Goal: Task Accomplishment & Management: Use online tool/utility

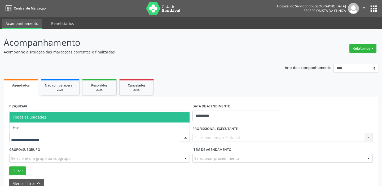
click at [65, 138] on div at bounding box center [99, 137] width 181 height 9
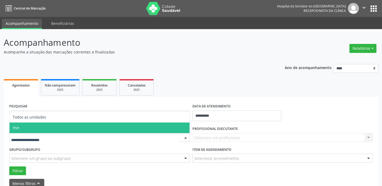
click at [32, 128] on span "Hse" at bounding box center [100, 128] width 180 height 11
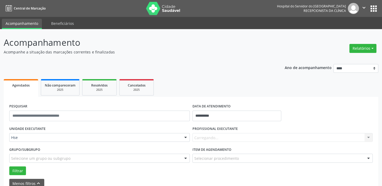
click at [32, 128] on div "UNIDADE EXECUTANTE Hse Todos as unidades Hse Nenhum resultado encontrado para: …" at bounding box center [99, 135] width 183 height 21
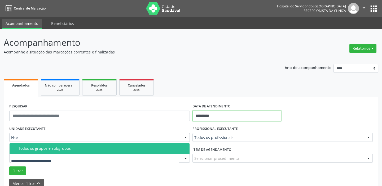
click at [226, 112] on input "**********" at bounding box center [236, 116] width 89 height 11
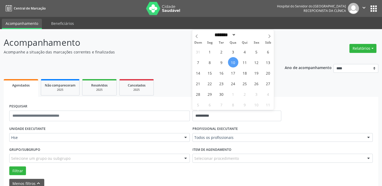
click at [233, 60] on span "10" at bounding box center [233, 62] width 10 height 10
type input "**********"
click at [233, 60] on span "10" at bounding box center [233, 62] width 10 height 10
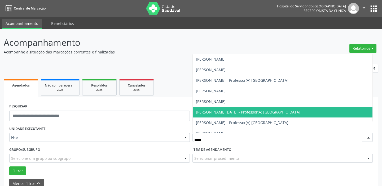
type input "******"
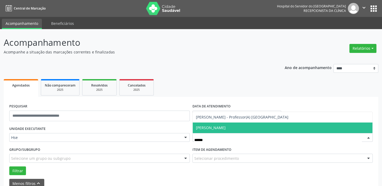
click at [227, 125] on span "[PERSON_NAME]" at bounding box center [283, 128] width 180 height 11
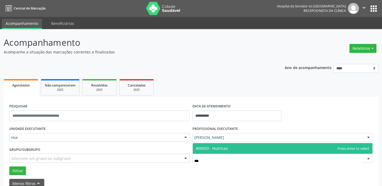
type input "****"
click at [224, 146] on span "#00033 - Nutricao" at bounding box center [212, 148] width 32 height 5
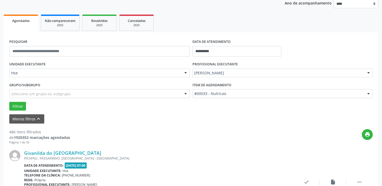
scroll to position [72, 0]
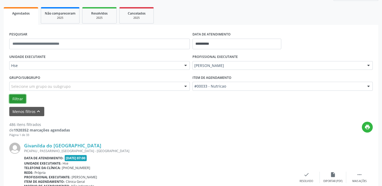
click at [17, 99] on button "Filtrar" at bounding box center [17, 99] width 17 height 9
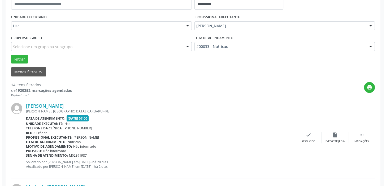
scroll to position [120, 0]
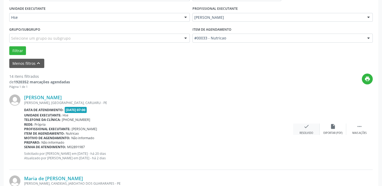
click at [310, 129] on div "check Resolvido" at bounding box center [306, 129] width 27 height 11
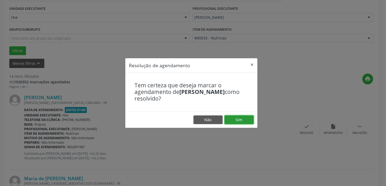
click at [234, 117] on button "Sim" at bounding box center [238, 120] width 29 height 9
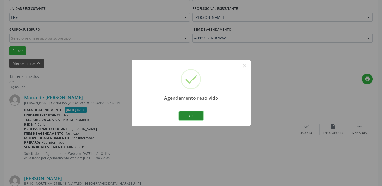
click at [196, 117] on button "Ok" at bounding box center [191, 116] width 24 height 9
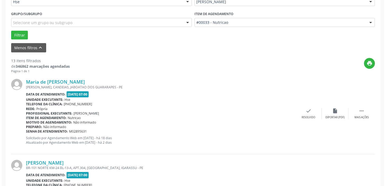
scroll to position [144, 0]
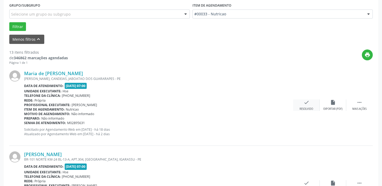
click at [307, 106] on div "check Resolvido" at bounding box center [306, 105] width 27 height 11
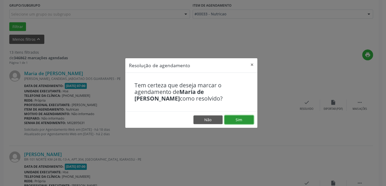
click at [241, 121] on button "Sim" at bounding box center [238, 120] width 29 height 9
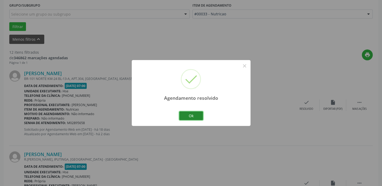
click at [188, 115] on button "Ok" at bounding box center [191, 116] width 24 height 9
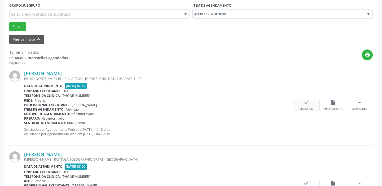
click at [302, 106] on div "check Resolvido" at bounding box center [306, 105] width 27 height 11
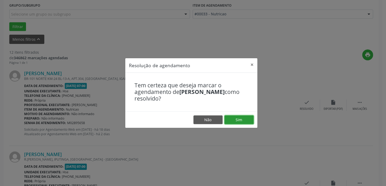
click at [238, 122] on button "Sim" at bounding box center [238, 120] width 29 height 9
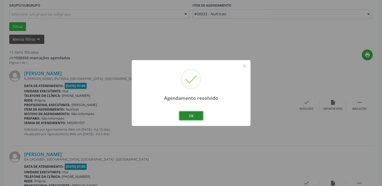
click at [194, 114] on button "Ok" at bounding box center [191, 116] width 24 height 9
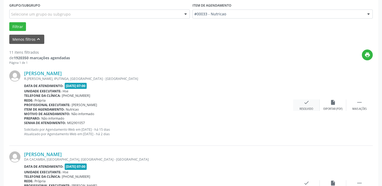
click at [308, 108] on div "Resolvido" at bounding box center [307, 109] width 14 height 4
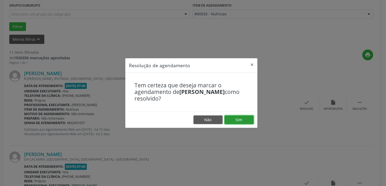
click at [233, 116] on button "Sim" at bounding box center [238, 120] width 29 height 9
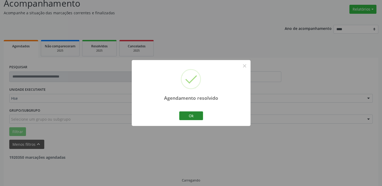
scroll to position [45, 0]
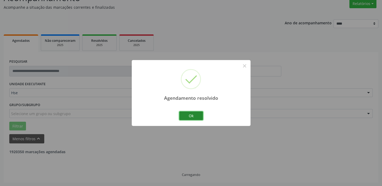
click at [198, 115] on button "Ok" at bounding box center [191, 116] width 24 height 9
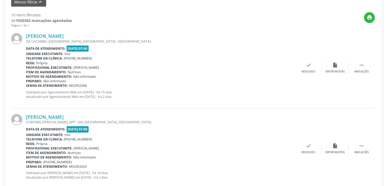
scroll to position [189, 0]
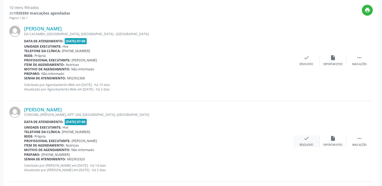
click at [301, 142] on div "check Resolvido" at bounding box center [306, 141] width 27 height 11
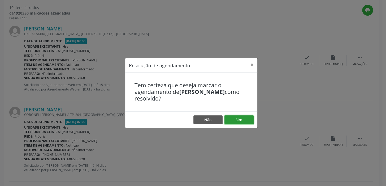
click at [239, 121] on button "Sim" at bounding box center [238, 120] width 29 height 9
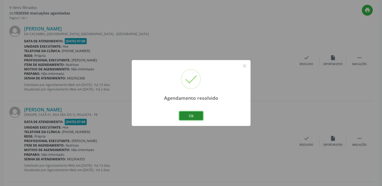
click at [192, 115] on button "Ok" at bounding box center [191, 116] width 24 height 9
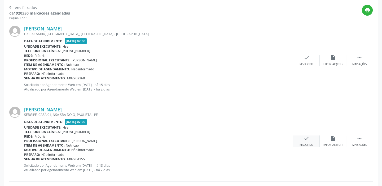
click at [303, 142] on div "check Resolvido" at bounding box center [306, 141] width 27 height 11
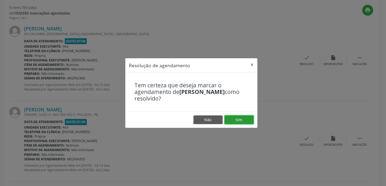
click at [241, 122] on button "Sim" at bounding box center [238, 120] width 29 height 9
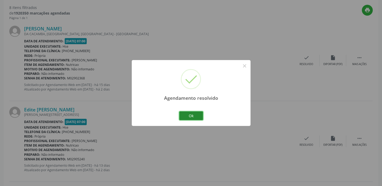
click at [183, 116] on button "Ok" at bounding box center [191, 116] width 24 height 9
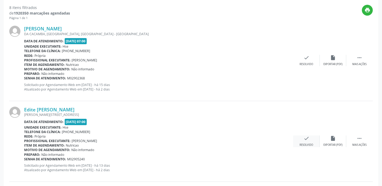
click at [308, 139] on icon "check" at bounding box center [307, 139] width 6 height 6
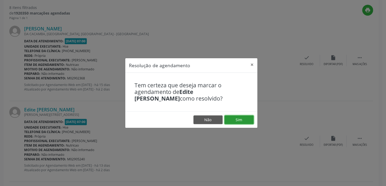
click at [244, 124] on button "Sim" at bounding box center [238, 120] width 29 height 9
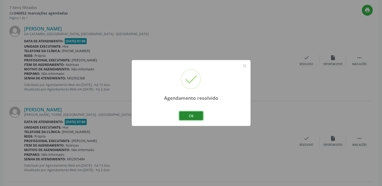
click at [190, 116] on button "Ok" at bounding box center [191, 116] width 24 height 9
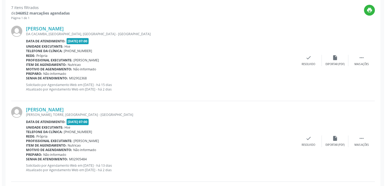
scroll to position [213, 0]
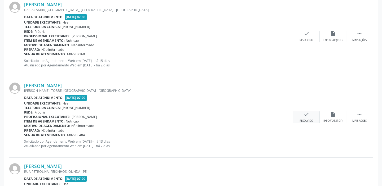
click at [310, 112] on div "check Resolvido" at bounding box center [306, 117] width 27 height 11
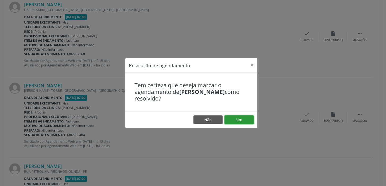
click at [240, 121] on button "Sim" at bounding box center [238, 120] width 29 height 9
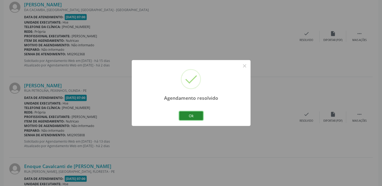
click at [190, 118] on button "Ok" at bounding box center [191, 116] width 24 height 9
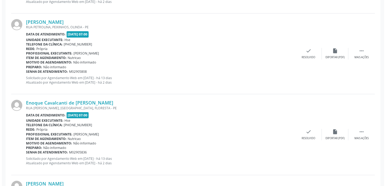
scroll to position [286, 0]
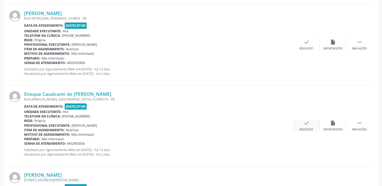
click at [313, 129] on div "Resolvido" at bounding box center [307, 130] width 14 height 4
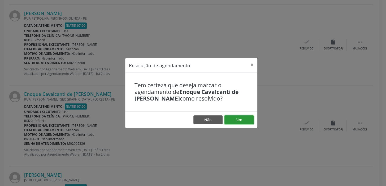
click at [242, 123] on button "Sim" at bounding box center [238, 120] width 29 height 9
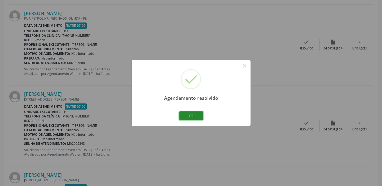
click at [192, 117] on button "Ok" at bounding box center [191, 116] width 24 height 9
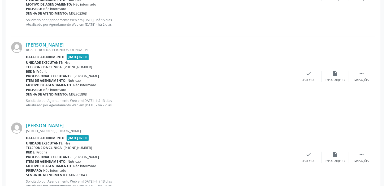
scroll to position [262, 0]
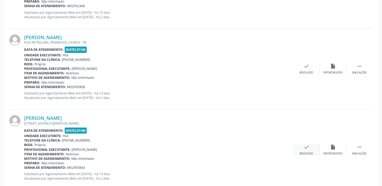
click at [309, 152] on div "Resolvido" at bounding box center [307, 154] width 14 height 4
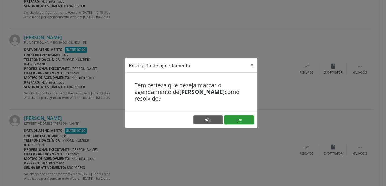
click at [245, 123] on button "Sim" at bounding box center [238, 120] width 29 height 9
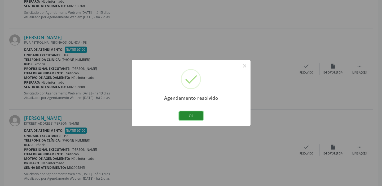
click at [194, 116] on button "Ok" at bounding box center [191, 116] width 24 height 9
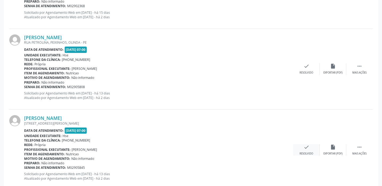
click at [306, 151] on div "check Resolvido" at bounding box center [306, 149] width 27 height 11
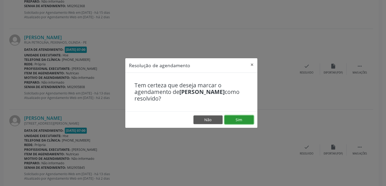
click at [237, 122] on button "Sim" at bounding box center [238, 120] width 29 height 9
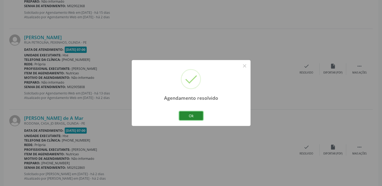
click at [195, 116] on button "Ok" at bounding box center [191, 116] width 24 height 9
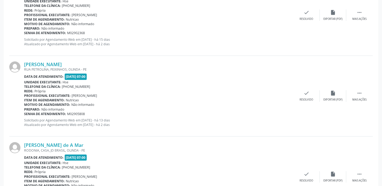
scroll to position [154, 0]
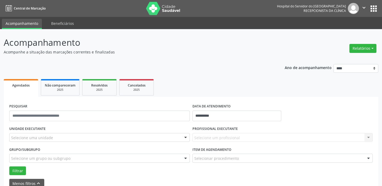
select select "*"
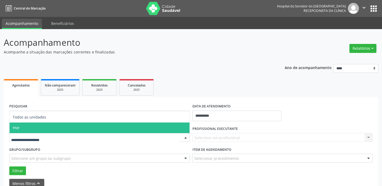
click at [39, 128] on span "Hse" at bounding box center [100, 128] width 180 height 11
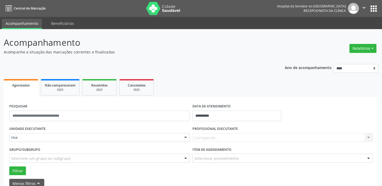
click at [39, 128] on div "UNIDADE EXECUTANTE Hse Todos as unidades Hse Nenhum resultado encontrado para: …" at bounding box center [99, 135] width 183 height 21
click at [228, 115] on input "**********" at bounding box center [236, 116] width 89 height 11
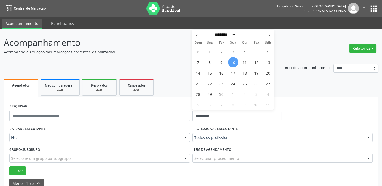
click at [235, 60] on span "10" at bounding box center [233, 62] width 10 height 10
type input "**********"
click at [235, 60] on span "10" at bounding box center [233, 62] width 10 height 10
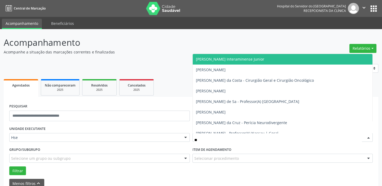
type input "***"
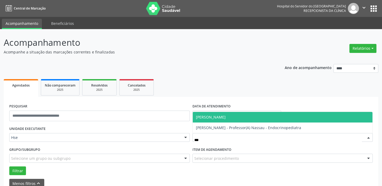
click at [226, 116] on span "[PERSON_NAME]" at bounding box center [211, 117] width 30 height 5
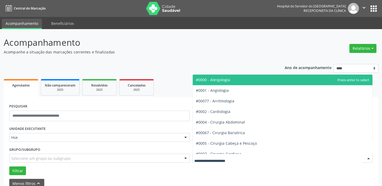
click at [247, 160] on div at bounding box center [282, 158] width 181 height 9
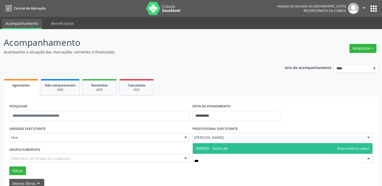
type input "****"
click at [226, 146] on span "#00033 - Nutricao" at bounding box center [212, 148] width 32 height 5
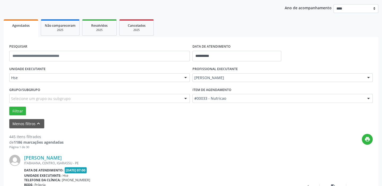
scroll to position [48, 0]
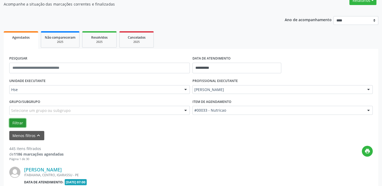
click at [19, 124] on button "Filtrar" at bounding box center [17, 123] width 17 height 9
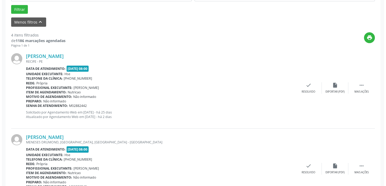
scroll to position [114, 0]
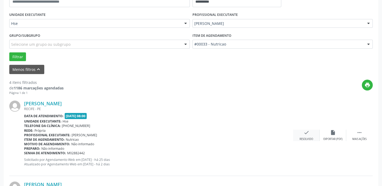
click at [306, 134] on icon "check" at bounding box center [307, 133] width 6 height 6
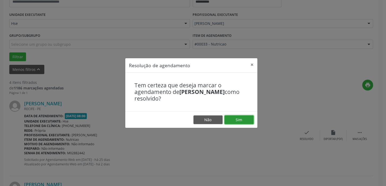
click at [247, 120] on button "Sim" at bounding box center [238, 120] width 29 height 9
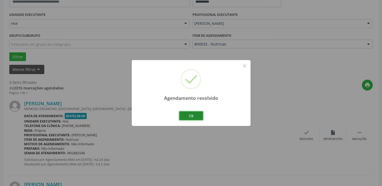
click at [193, 116] on button "Ok" at bounding box center [191, 116] width 24 height 9
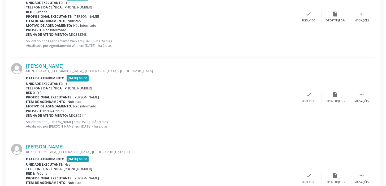
scroll to position [235, 0]
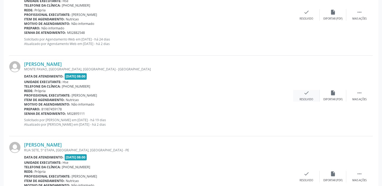
click at [308, 97] on div "check Resolvido" at bounding box center [306, 95] width 27 height 11
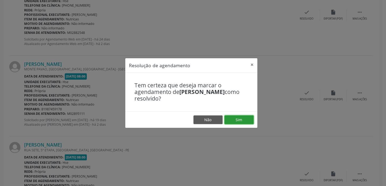
click at [238, 122] on button "Sim" at bounding box center [238, 120] width 29 height 9
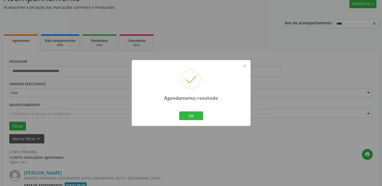
scroll to position [194, 0]
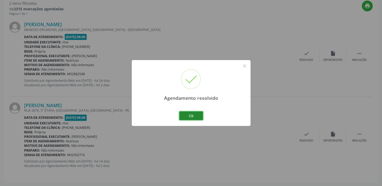
click at [197, 117] on button "Ok" at bounding box center [191, 116] width 24 height 9
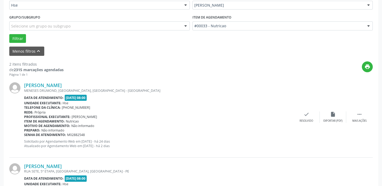
scroll to position [170, 0]
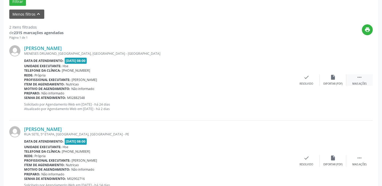
click at [363, 80] on div " Mais ações" at bounding box center [359, 79] width 27 height 11
click at [332, 78] on icon "alarm_off" at bounding box center [333, 77] width 6 height 6
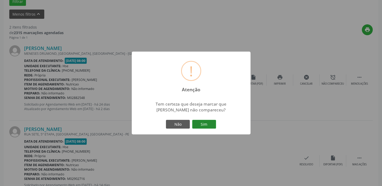
click at [208, 123] on button "Sim" at bounding box center [204, 124] width 24 height 9
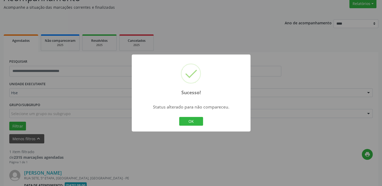
scroll to position [113, 0]
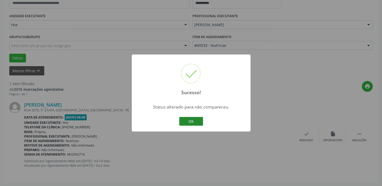
click at [188, 121] on button "OK" at bounding box center [191, 121] width 24 height 9
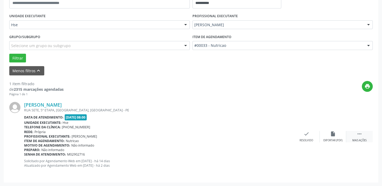
click at [361, 137] on div " Mais ações" at bounding box center [359, 136] width 27 height 11
click at [332, 135] on icon "alarm_off" at bounding box center [333, 134] width 6 height 6
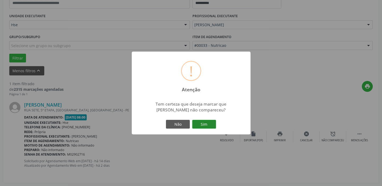
click at [206, 122] on button "Sim" at bounding box center [204, 124] width 24 height 9
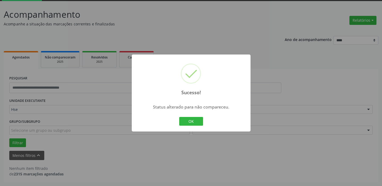
scroll to position [28, 0]
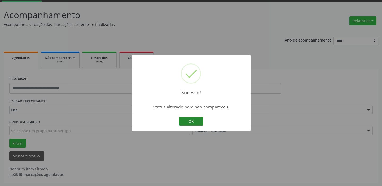
click at [199, 121] on button "OK" at bounding box center [191, 121] width 24 height 9
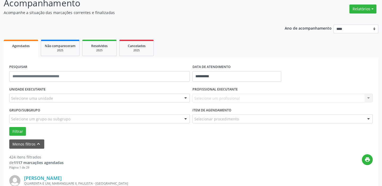
scroll to position [48, 0]
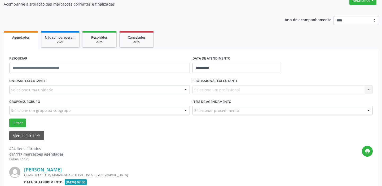
click at [95, 90] on div "Selecione uma unidade" at bounding box center [99, 89] width 181 height 9
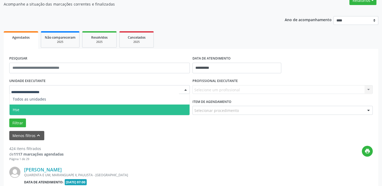
click at [54, 110] on span "Hse" at bounding box center [100, 110] width 180 height 11
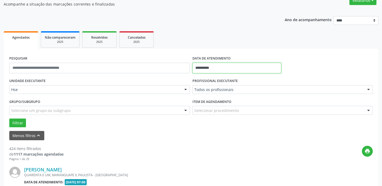
click at [211, 68] on input "**********" at bounding box center [236, 68] width 89 height 11
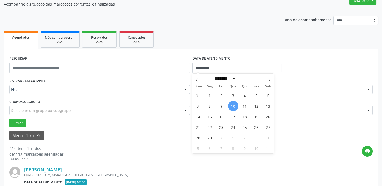
click at [231, 104] on span "10" at bounding box center [233, 106] width 10 height 10
type input "**********"
click at [231, 104] on span "10" at bounding box center [233, 106] width 10 height 10
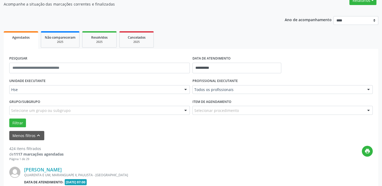
click at [231, 104] on div "Item de agendamento Selecionar procedimento #0000 - Alergologia #0001 - Angiolo…" at bounding box center [282, 106] width 181 height 17
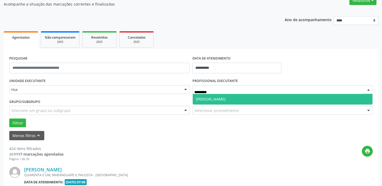
type input "**********"
click at [226, 98] on span "[PERSON_NAME]" at bounding box center [211, 99] width 30 height 5
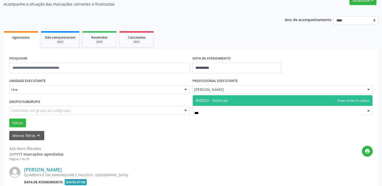
type input "****"
click at [230, 99] on span "#00033 - Nutricao" at bounding box center [283, 100] width 180 height 11
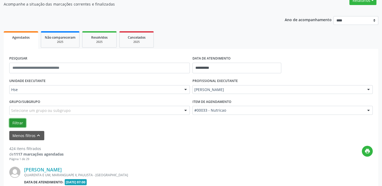
click at [18, 123] on button "Filtrar" at bounding box center [17, 123] width 17 height 9
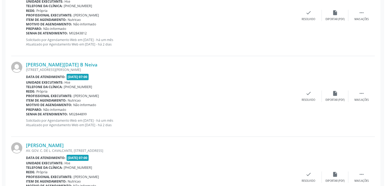
scroll to position [265, 0]
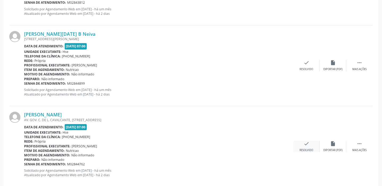
click at [304, 146] on icon "check" at bounding box center [307, 144] width 6 height 6
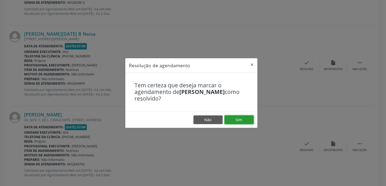
click at [238, 121] on button "Sim" at bounding box center [238, 120] width 29 height 9
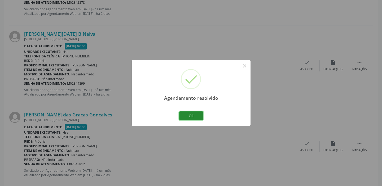
click at [195, 117] on button "Ok" at bounding box center [191, 116] width 24 height 9
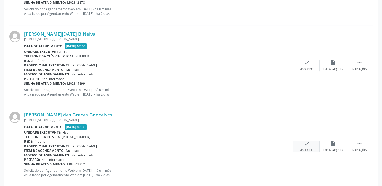
click at [304, 147] on div "check Resolvido" at bounding box center [306, 146] width 27 height 11
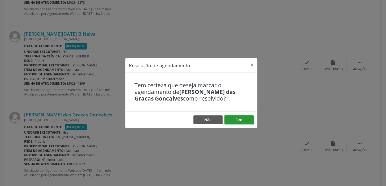
click at [239, 122] on button "Sim" at bounding box center [238, 120] width 29 height 9
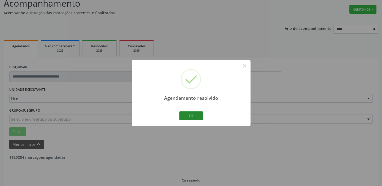
scroll to position [45, 0]
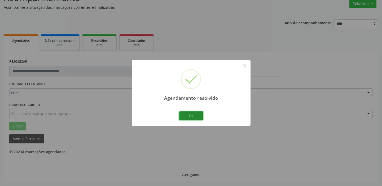
click at [196, 117] on button "Ok" at bounding box center [191, 116] width 24 height 9
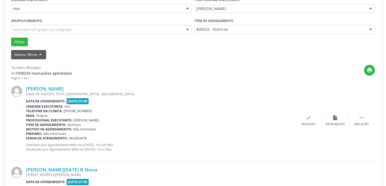
scroll to position [141, 0]
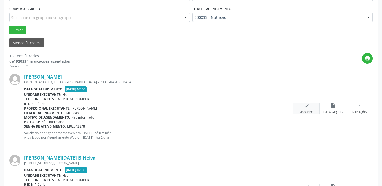
click at [306, 107] on icon "check" at bounding box center [307, 106] width 6 height 6
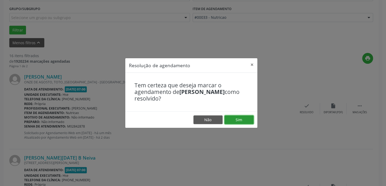
click at [246, 119] on button "Sim" at bounding box center [238, 120] width 29 height 9
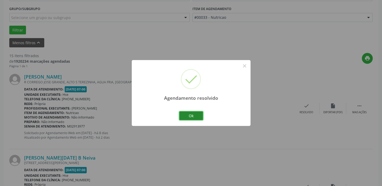
click at [187, 115] on button "Ok" at bounding box center [191, 116] width 24 height 9
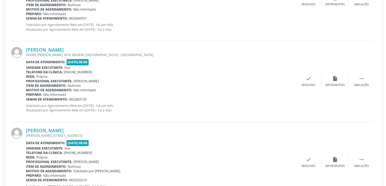
scroll to position [840, 0]
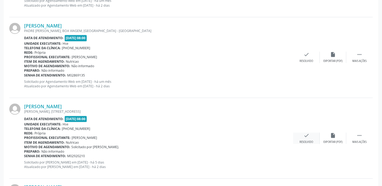
click at [304, 135] on icon "check" at bounding box center [307, 136] width 6 height 6
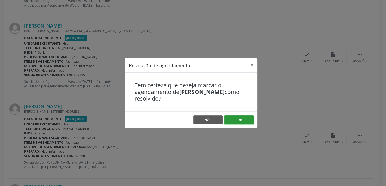
click at [240, 119] on button "Sim" at bounding box center [238, 120] width 29 height 9
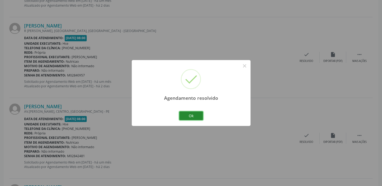
click at [194, 116] on button "Ok" at bounding box center [191, 116] width 24 height 9
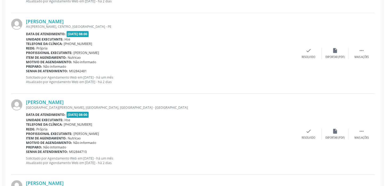
scroll to position [936, 0]
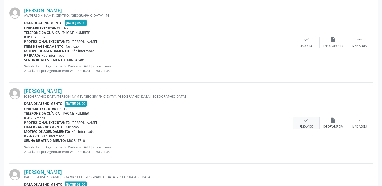
click at [306, 125] on div "Resolvido" at bounding box center [307, 127] width 14 height 4
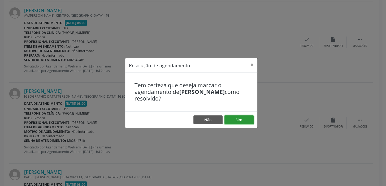
click at [246, 120] on button "Sim" at bounding box center [238, 120] width 29 height 9
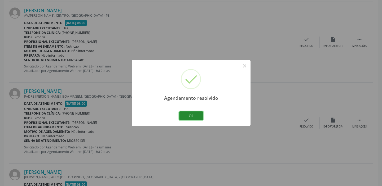
click at [194, 112] on button "Ok" at bounding box center [191, 116] width 24 height 9
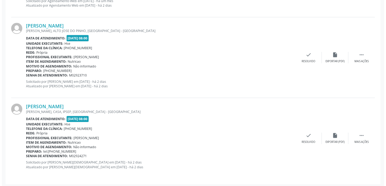
scroll to position [1084, 0]
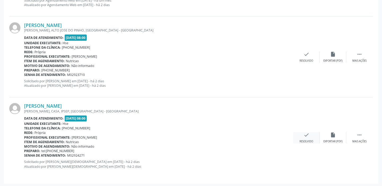
click at [306, 137] on div "check Resolvido" at bounding box center [306, 137] width 27 height 11
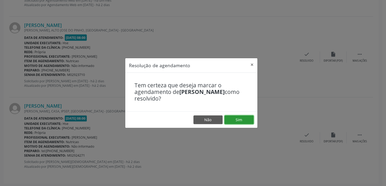
click at [233, 120] on button "Sim" at bounding box center [238, 120] width 29 height 9
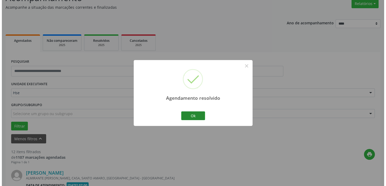
scroll to position [1002, 0]
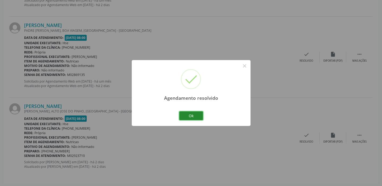
click at [193, 115] on button "Ok" at bounding box center [191, 116] width 24 height 9
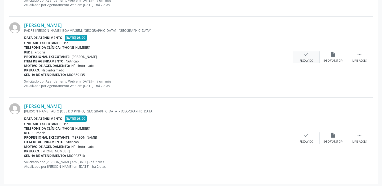
click at [307, 54] on icon "check" at bounding box center [307, 54] width 6 height 6
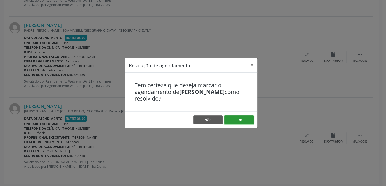
click at [245, 122] on button "Sim" at bounding box center [238, 120] width 29 height 9
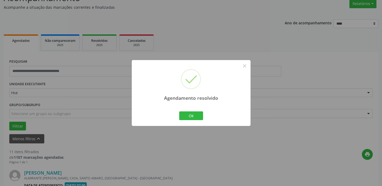
scroll to position [922, 0]
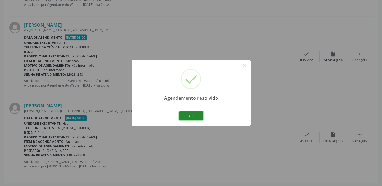
click at [189, 117] on button "Ok" at bounding box center [191, 116] width 24 height 9
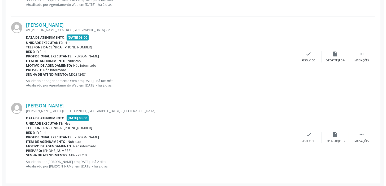
scroll to position [898, 0]
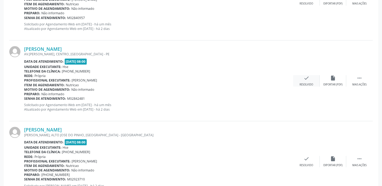
click at [305, 78] on icon "check" at bounding box center [307, 78] width 6 height 6
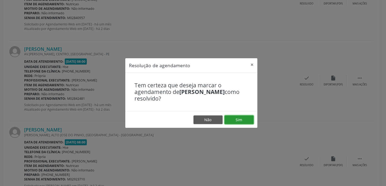
click at [241, 120] on button "Sim" at bounding box center [238, 120] width 29 height 9
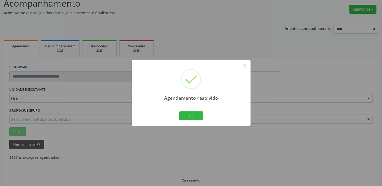
scroll to position [45, 0]
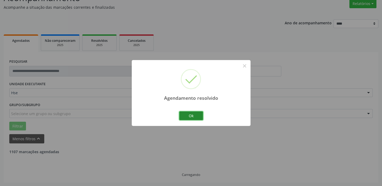
click at [189, 116] on button "Ok" at bounding box center [191, 116] width 24 height 9
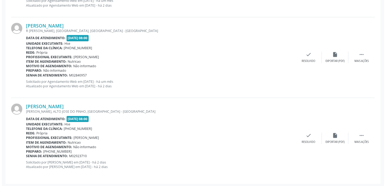
scroll to position [841, 0]
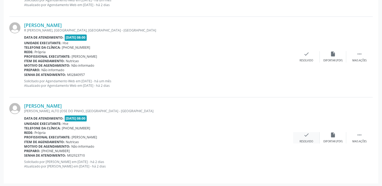
click at [304, 133] on icon "check" at bounding box center [307, 135] width 6 height 6
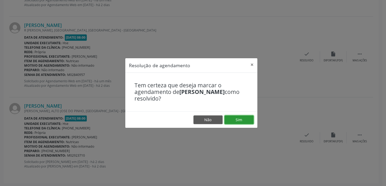
click at [235, 121] on button "Sim" at bounding box center [238, 120] width 29 height 9
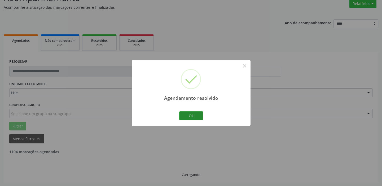
scroll to position [760, 0]
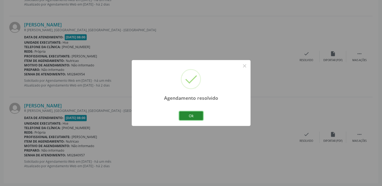
click at [189, 116] on button "Ok" at bounding box center [191, 116] width 24 height 9
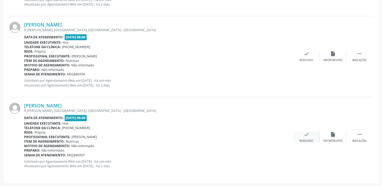
click at [308, 136] on icon "check" at bounding box center [307, 135] width 6 height 6
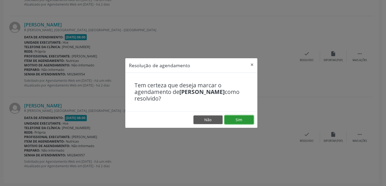
click at [243, 119] on button "Sim" at bounding box center [238, 120] width 29 height 9
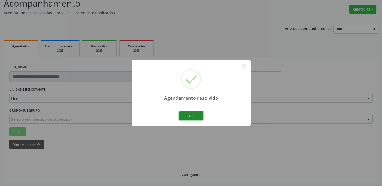
scroll to position [45, 0]
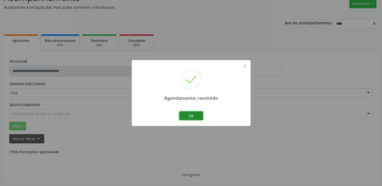
click at [189, 116] on button "Ok" at bounding box center [191, 116] width 24 height 9
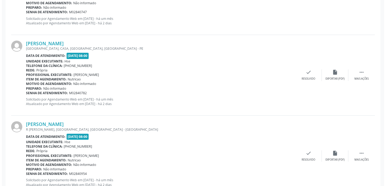
scroll to position [671, 0]
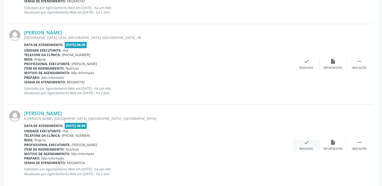
click at [310, 142] on div "check Resolvido" at bounding box center [306, 145] width 27 height 11
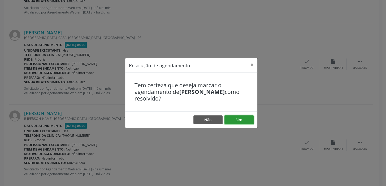
click at [245, 121] on button "Sim" at bounding box center [238, 120] width 29 height 9
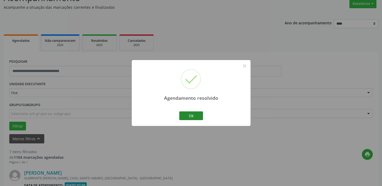
scroll to position [598, 0]
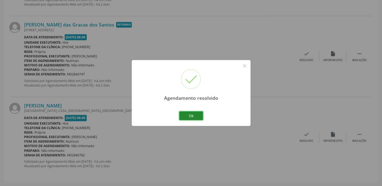
click at [198, 116] on button "Ok" at bounding box center [191, 116] width 24 height 9
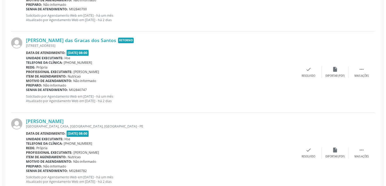
scroll to position [574, 0]
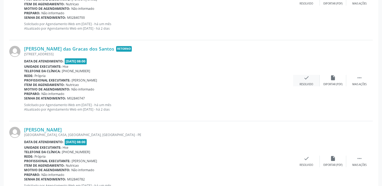
click at [302, 80] on div "check Resolvido" at bounding box center [306, 80] width 27 height 11
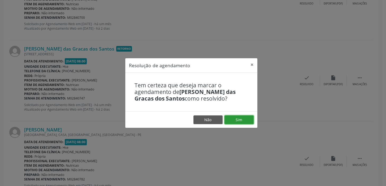
click at [234, 122] on button "Sim" at bounding box center [238, 120] width 29 height 9
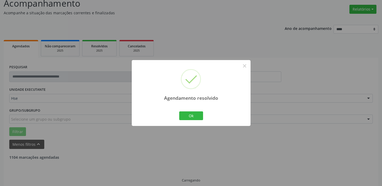
scroll to position [45, 0]
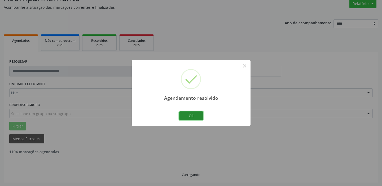
click at [195, 116] on button "Ok" at bounding box center [191, 116] width 24 height 9
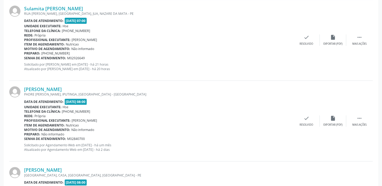
scroll to position [517, 0]
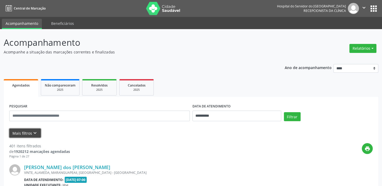
click at [32, 132] on icon "keyboard_arrow_down" at bounding box center [35, 133] width 6 height 6
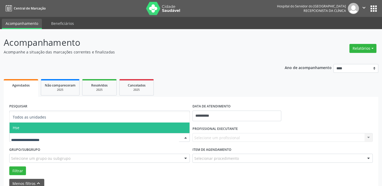
click at [33, 128] on span "Hse" at bounding box center [100, 128] width 180 height 11
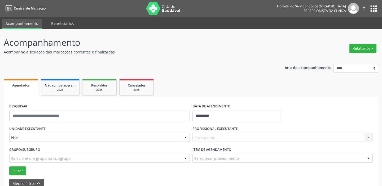
click at [33, 128] on div "UNIDADE EXECUTANTE Hse Todos as unidades Hse Nenhum resultado encontrado para: …" at bounding box center [99, 135] width 183 height 21
click at [217, 114] on input "**********" at bounding box center [236, 116] width 89 height 11
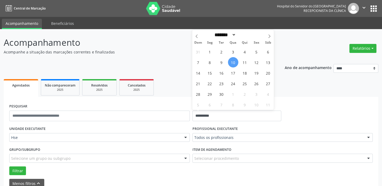
click at [235, 61] on span "10" at bounding box center [233, 62] width 10 height 10
type input "**********"
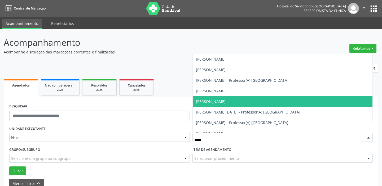
type input "******"
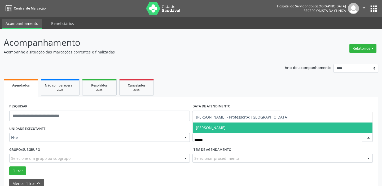
click at [236, 127] on span "[PERSON_NAME]" at bounding box center [283, 128] width 180 height 11
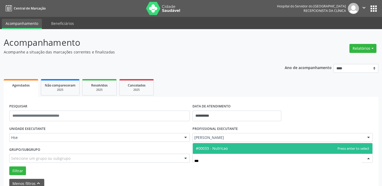
type input "****"
click at [232, 146] on span "#00033 - Nutricao" at bounding box center [283, 148] width 180 height 11
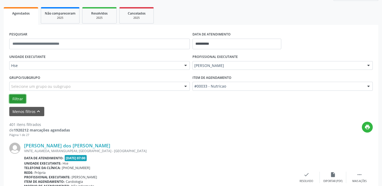
click at [19, 96] on button "Filtrar" at bounding box center [17, 99] width 17 height 9
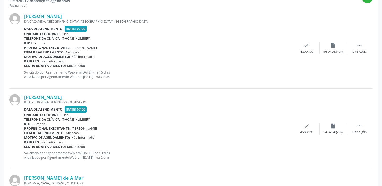
scroll to position [202, 0]
click at [360, 45] on icon "" at bounding box center [360, 45] width 6 height 6
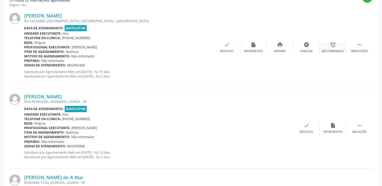
click at [332, 44] on icon "alarm_off" at bounding box center [333, 45] width 6 height 6
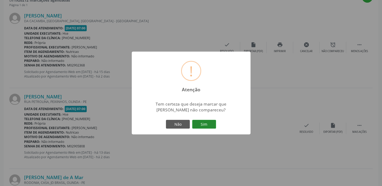
click at [212, 122] on button "Sim" at bounding box center [204, 124] width 24 height 9
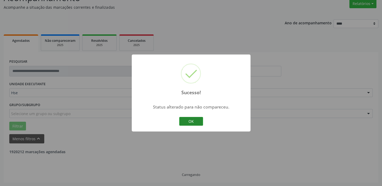
scroll to position [194, 0]
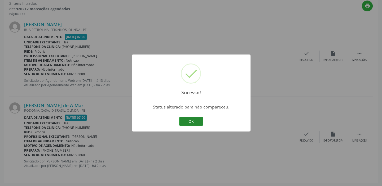
click at [192, 122] on button "OK" at bounding box center [191, 121] width 24 height 9
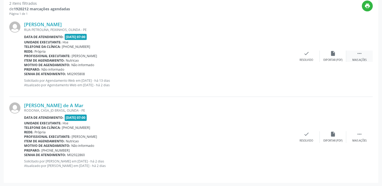
click at [358, 51] on icon "" at bounding box center [360, 54] width 6 height 6
click at [334, 56] on div "alarm_off Não compareceu" at bounding box center [333, 56] width 27 height 11
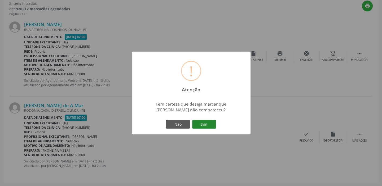
click at [207, 124] on button "Sim" at bounding box center [204, 124] width 24 height 9
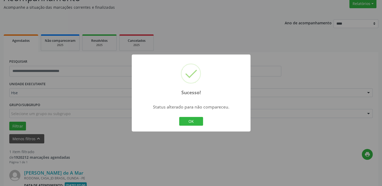
scroll to position [113, 0]
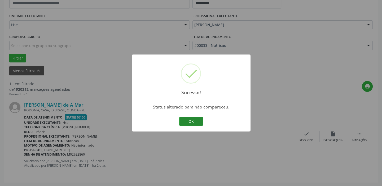
click at [199, 121] on button "OK" at bounding box center [191, 121] width 24 height 9
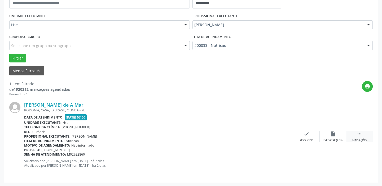
click at [360, 137] on div " Mais ações" at bounding box center [359, 136] width 27 height 11
click at [334, 135] on icon "alarm_off" at bounding box center [333, 134] width 6 height 6
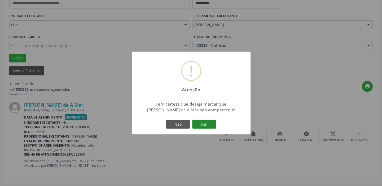
click at [208, 122] on button "Sim" at bounding box center [204, 124] width 24 height 9
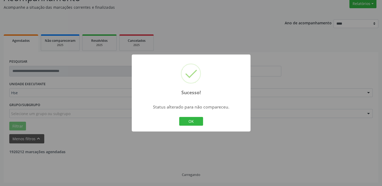
scroll to position [28, 0]
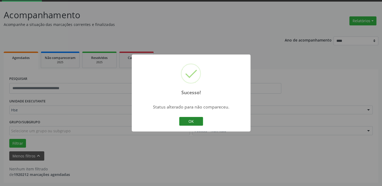
click at [196, 121] on button "OK" at bounding box center [191, 121] width 24 height 9
